Goal: Transaction & Acquisition: Purchase product/service

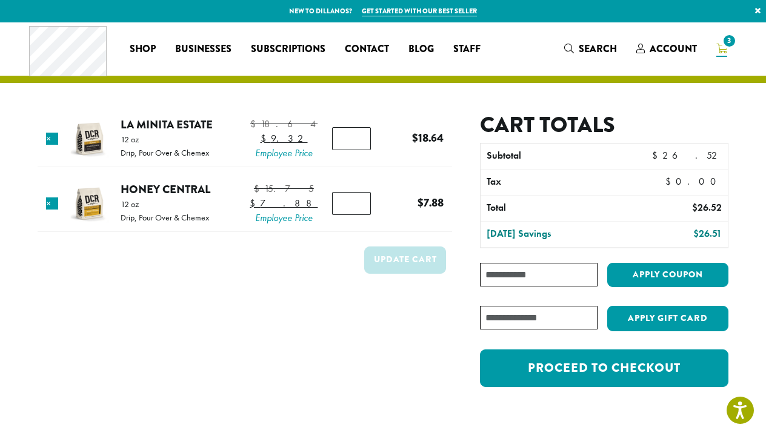
click at [489, 273] on input "Coupon:" at bounding box center [539, 275] width 118 height 24
paste input "**********"
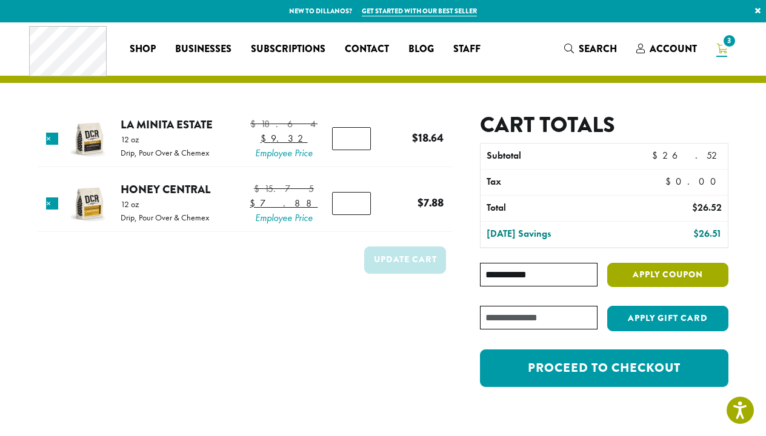
type input "**********"
click at [624, 275] on button "Apply coupon" at bounding box center [667, 275] width 121 height 25
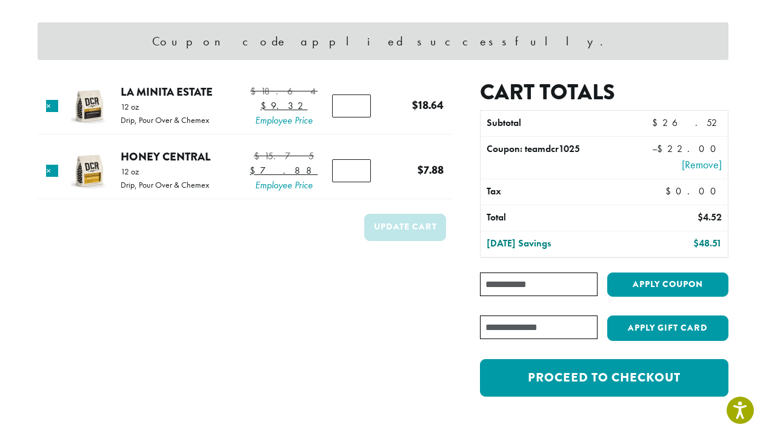
scroll to position [97, 0]
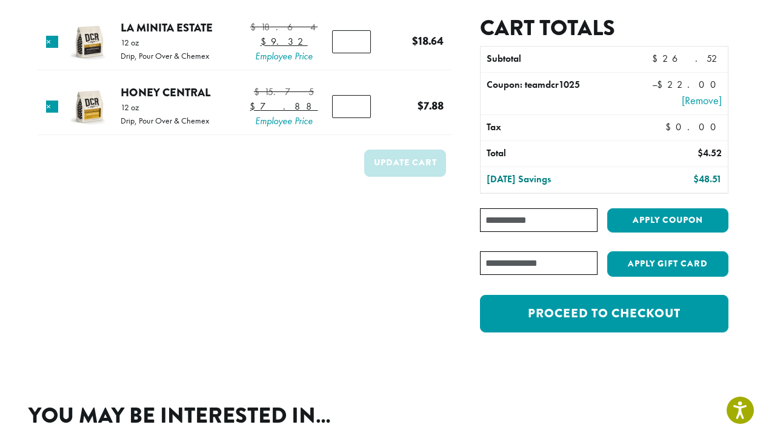
type input "*"
click at [355, 53] on input "*" at bounding box center [351, 41] width 39 height 23
type input "*"
click at [356, 118] on input "*" at bounding box center [351, 106] width 39 height 23
click at [384, 177] on button "Update cart" at bounding box center [405, 163] width 82 height 27
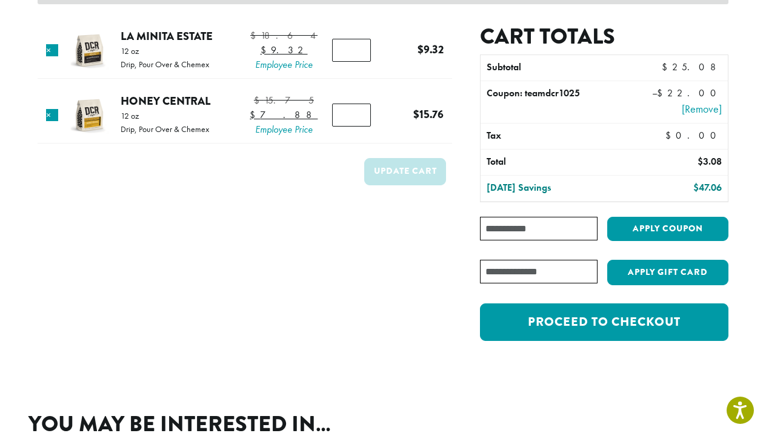
scroll to position [145, 0]
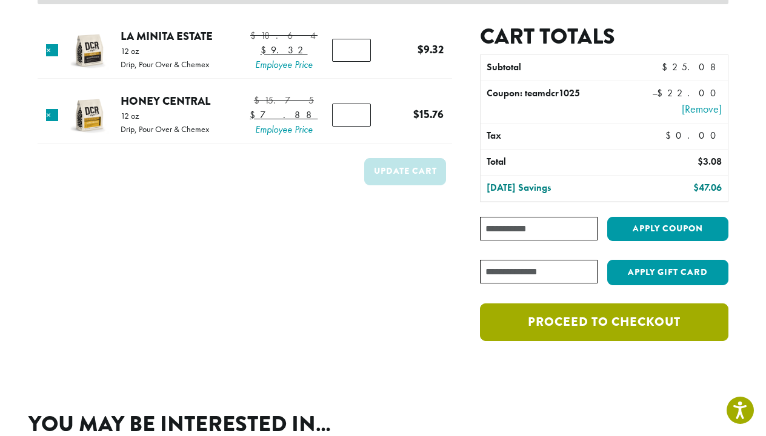
click at [540, 328] on link "Proceed to checkout" at bounding box center [604, 323] width 249 height 38
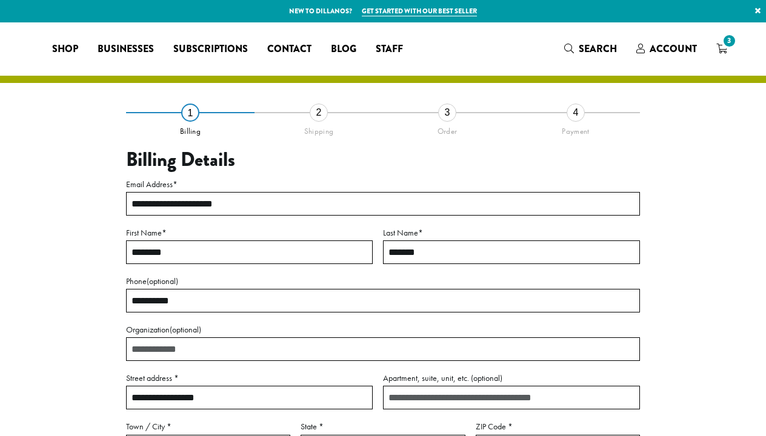
select select "**"
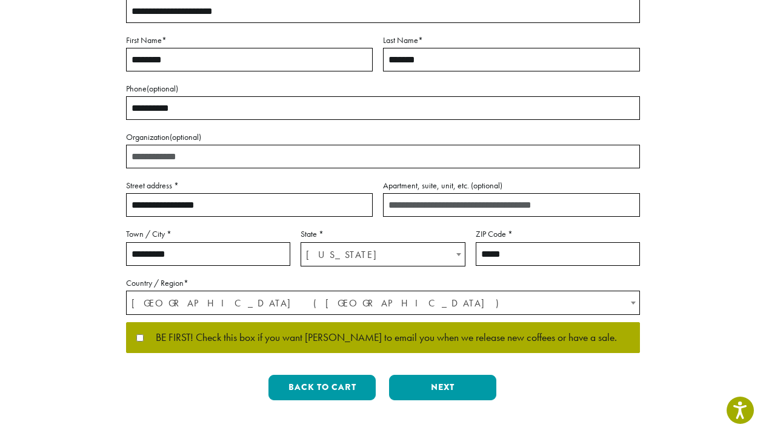
scroll to position [194, 1]
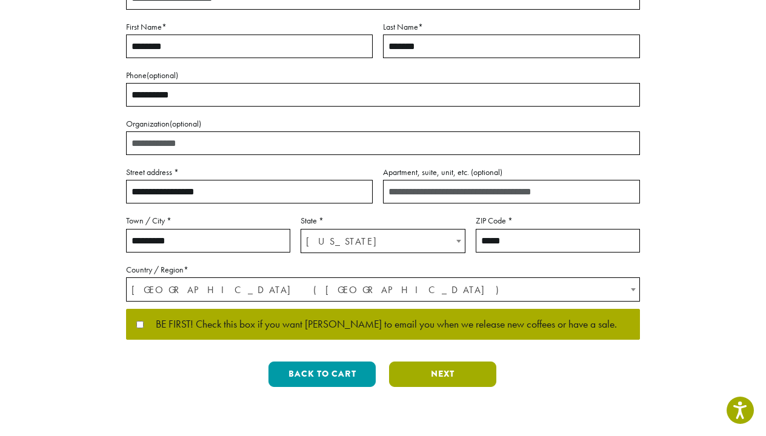
click at [424, 381] on button "Next" at bounding box center [442, 374] width 107 height 25
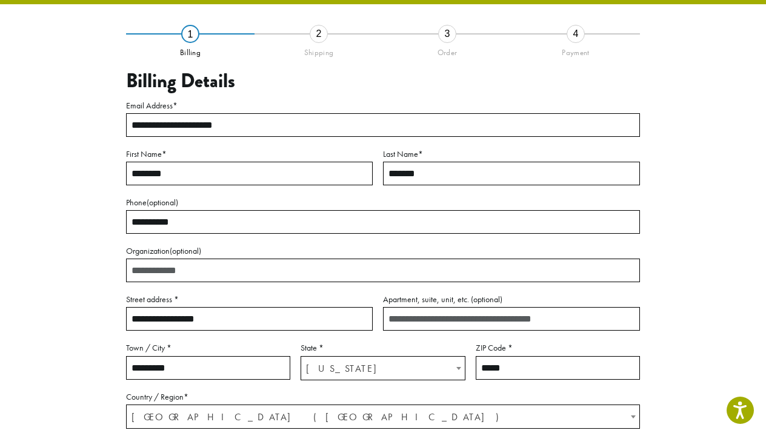
scroll to position [69, 0]
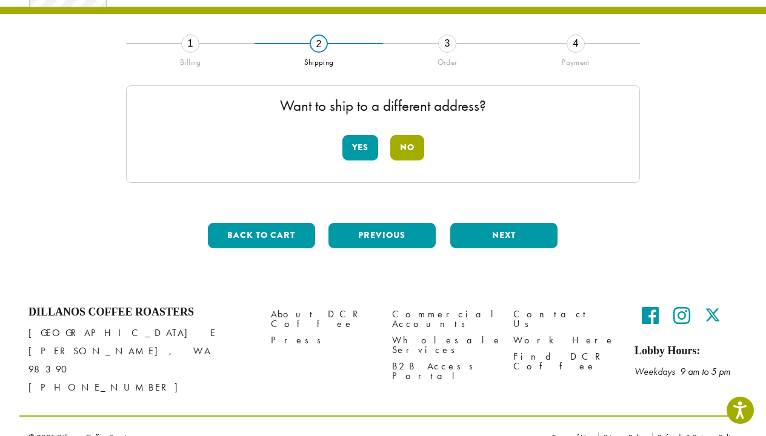
click at [408, 144] on button "No" at bounding box center [407, 147] width 34 height 25
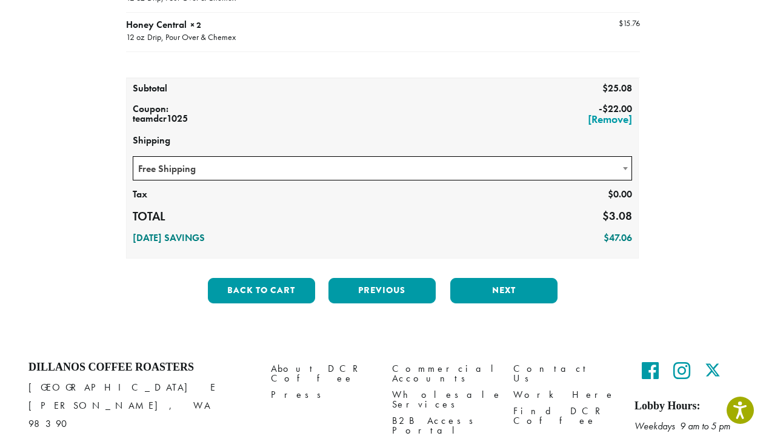
scroll to position [205, 0]
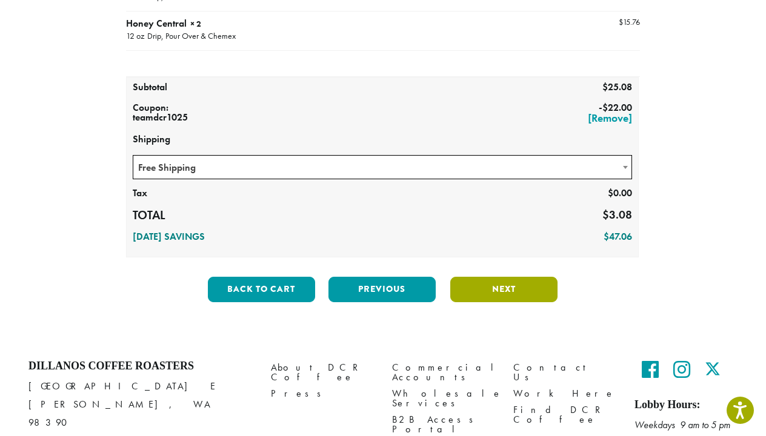
click at [491, 291] on button "Next" at bounding box center [503, 289] width 107 height 25
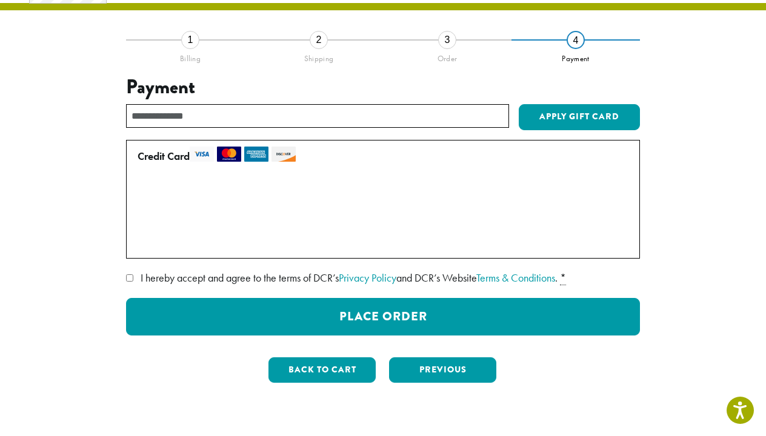
scroll to position [73, 0]
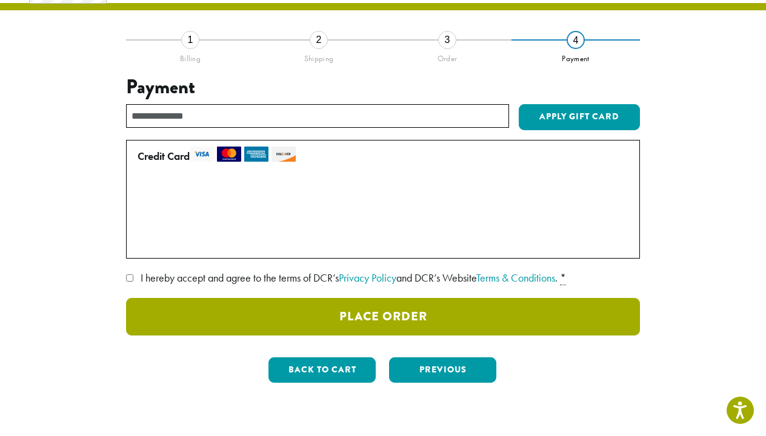
click at [454, 316] on button "Place Order" at bounding box center [383, 317] width 514 height 38
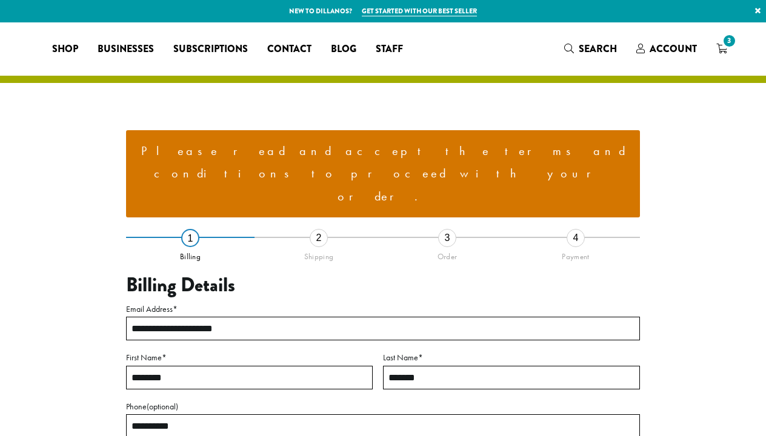
select select "**"
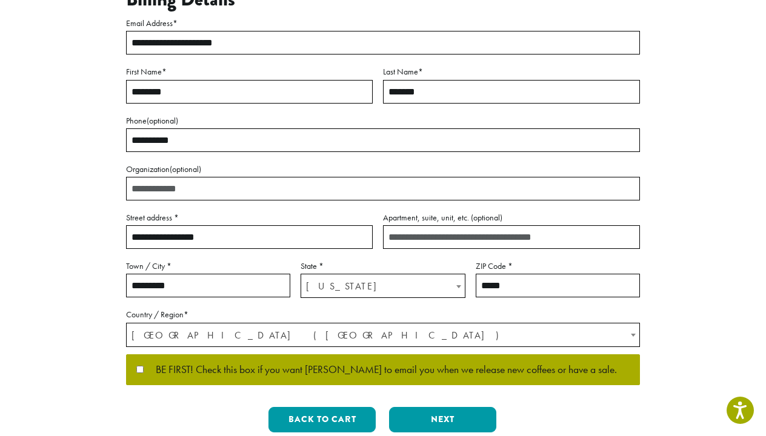
scroll to position [305, 0]
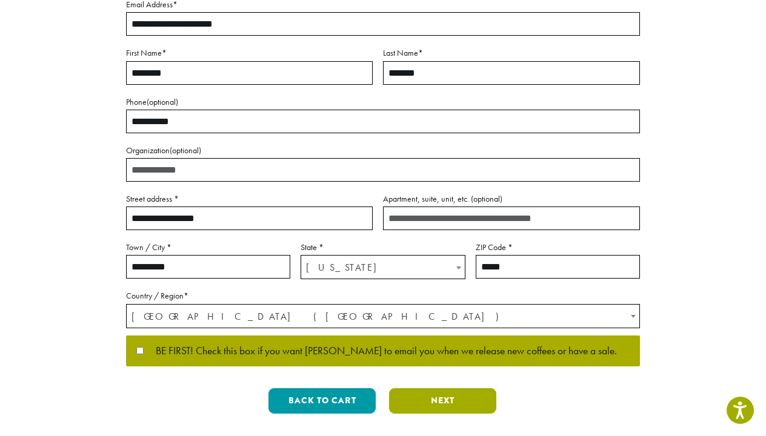
click at [455, 389] on button "Next" at bounding box center [442, 401] width 107 height 25
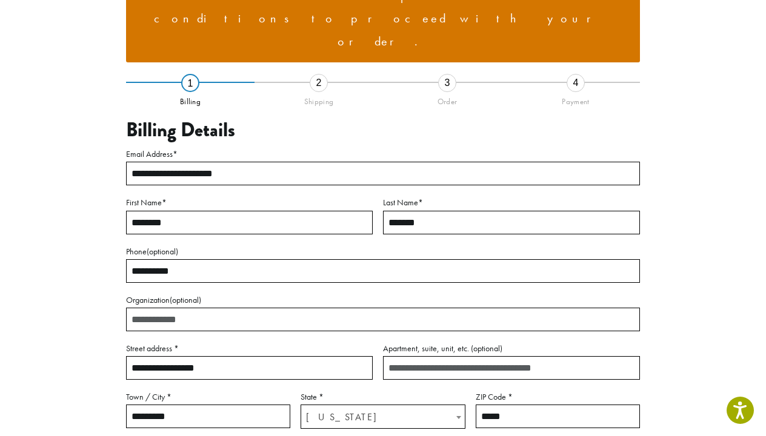
scroll to position [149, 0]
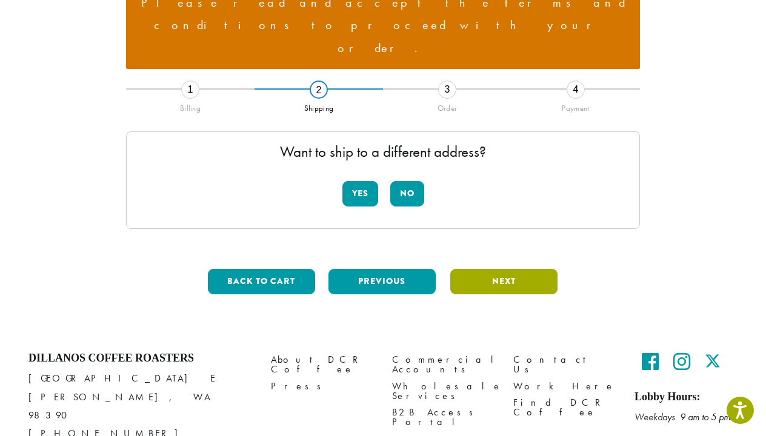
click at [470, 269] on button "Next" at bounding box center [503, 281] width 107 height 25
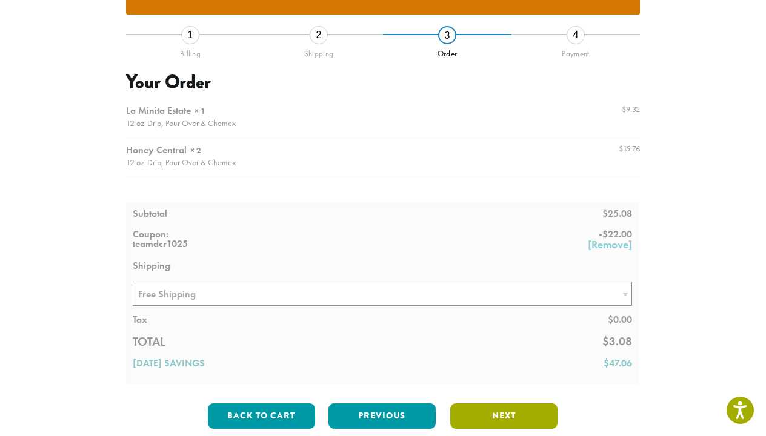
scroll to position [204, 0]
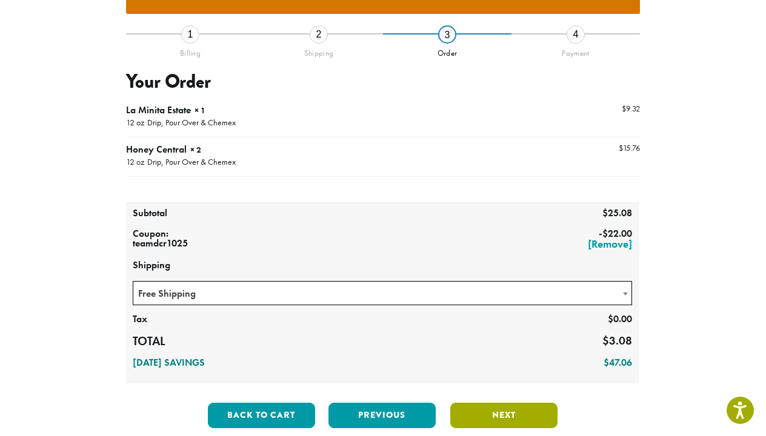
click at [487, 403] on button "Next" at bounding box center [503, 415] width 107 height 25
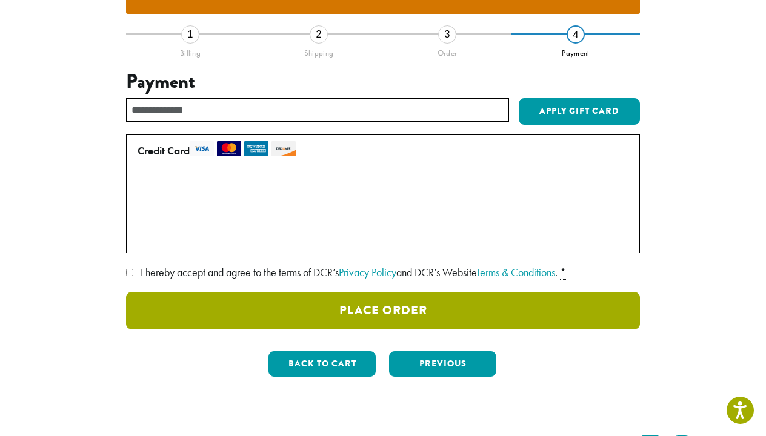
click at [174, 292] on button "Place Order" at bounding box center [383, 311] width 514 height 38
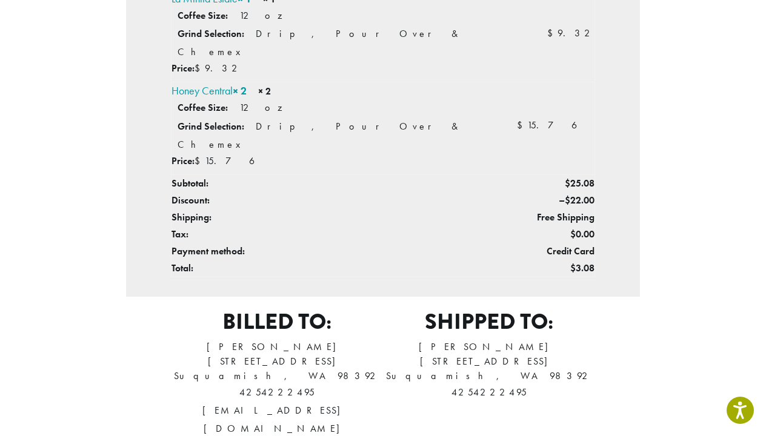
scroll to position [414, 0]
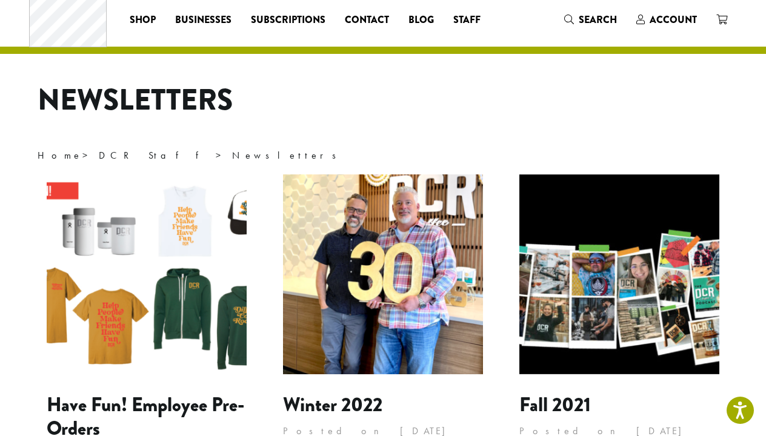
scroll to position [33, 0]
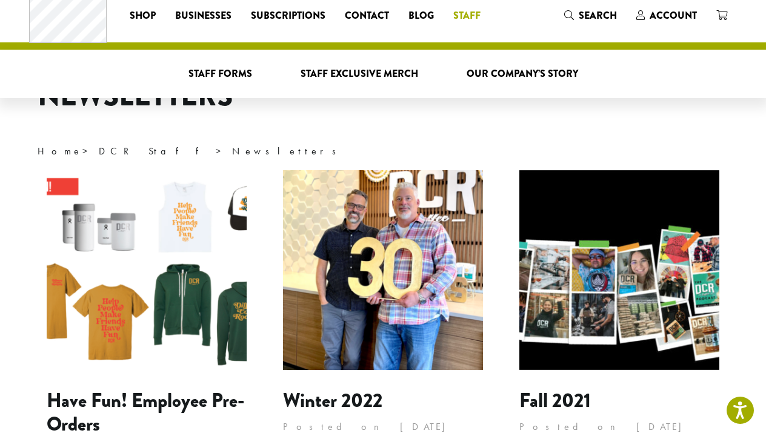
click at [459, 13] on li "Staff Staff Forms Staff Exclusive Merch Our Company’s Story" at bounding box center [467, 15] width 47 height 19
click at [199, 73] on span "Staff Forms" at bounding box center [221, 74] width 64 height 15
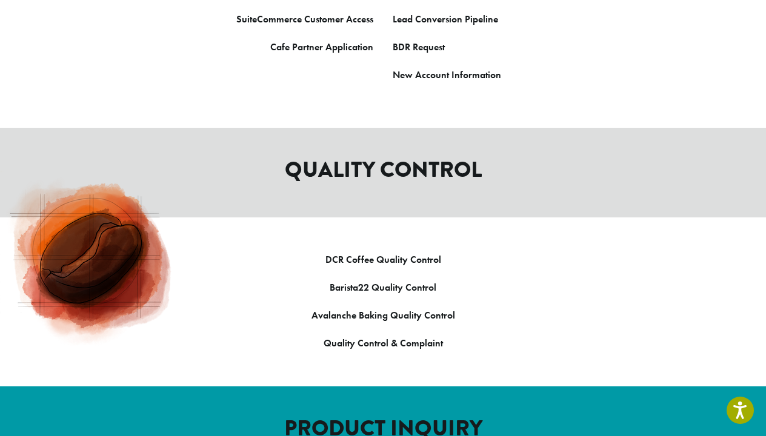
scroll to position [917, 0]
click at [383, 281] on strong "Barista22 Quality Control" at bounding box center [383, 287] width 107 height 13
